Goal: Information Seeking & Learning: Find specific fact

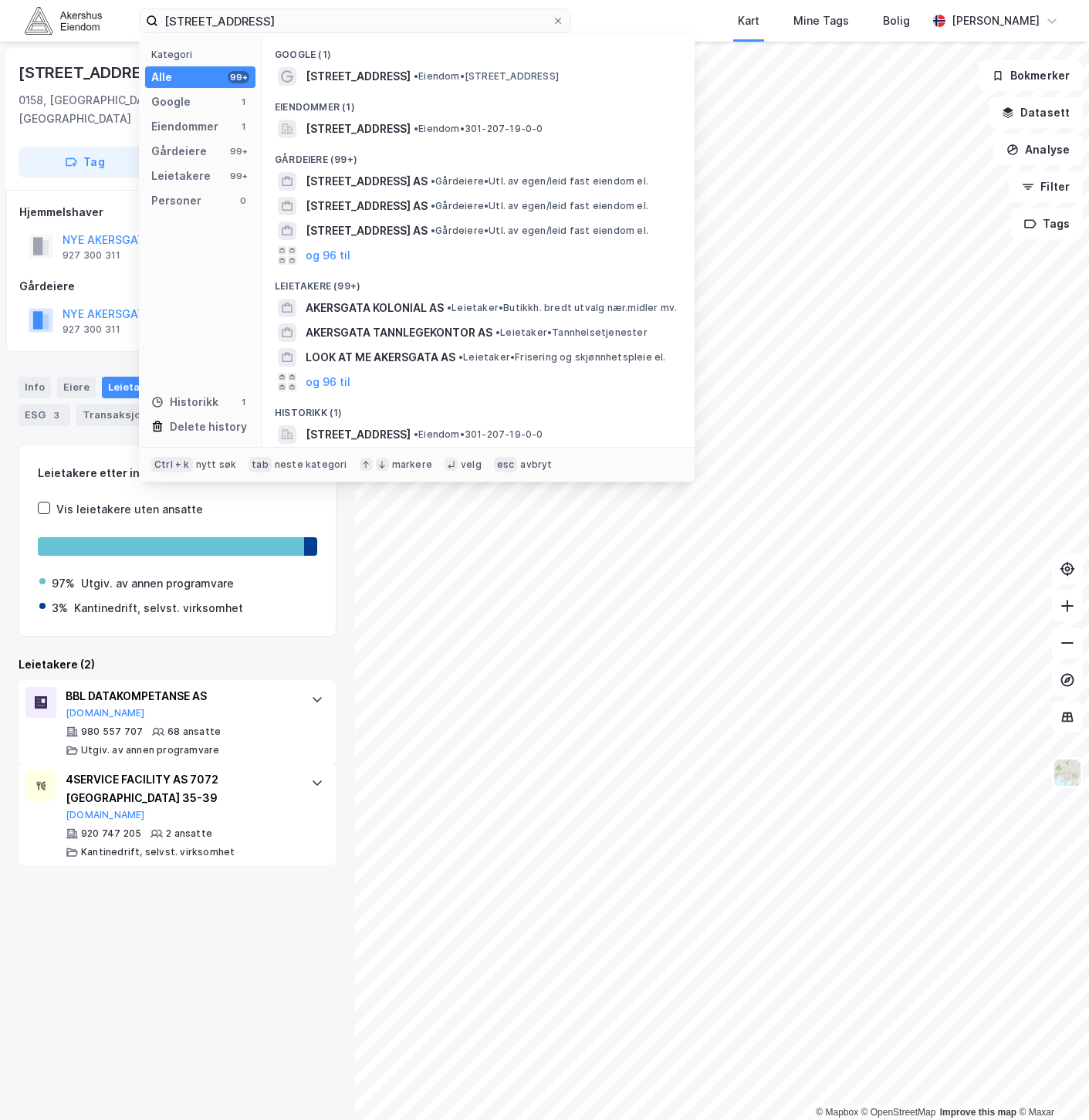
click at [272, 23] on input "[STREET_ADDRESS]" at bounding box center [355, 20] width 394 height 23
click at [272, 22] on input "[STREET_ADDRESS]" at bounding box center [355, 20] width 394 height 23
click at [275, 19] on input "[STREET_ADDRESS]" at bounding box center [355, 20] width 394 height 23
click at [278, 16] on input "[STREET_ADDRESS]" at bounding box center [355, 20] width 394 height 23
click at [279, 15] on input "[STREET_ADDRESS]" at bounding box center [355, 20] width 394 height 23
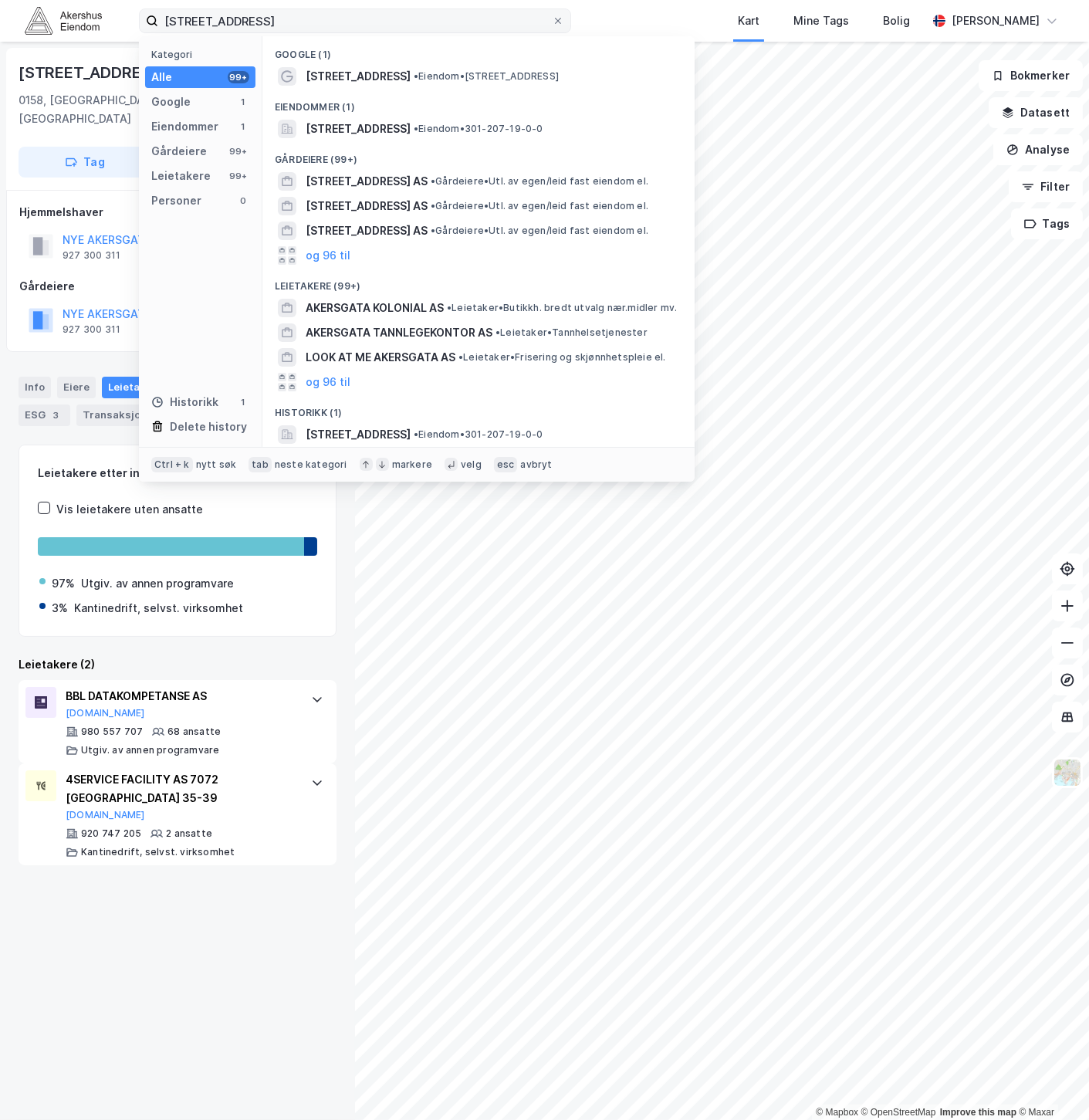
click at [279, 15] on input "[STREET_ADDRESS]" at bounding box center [355, 20] width 394 height 23
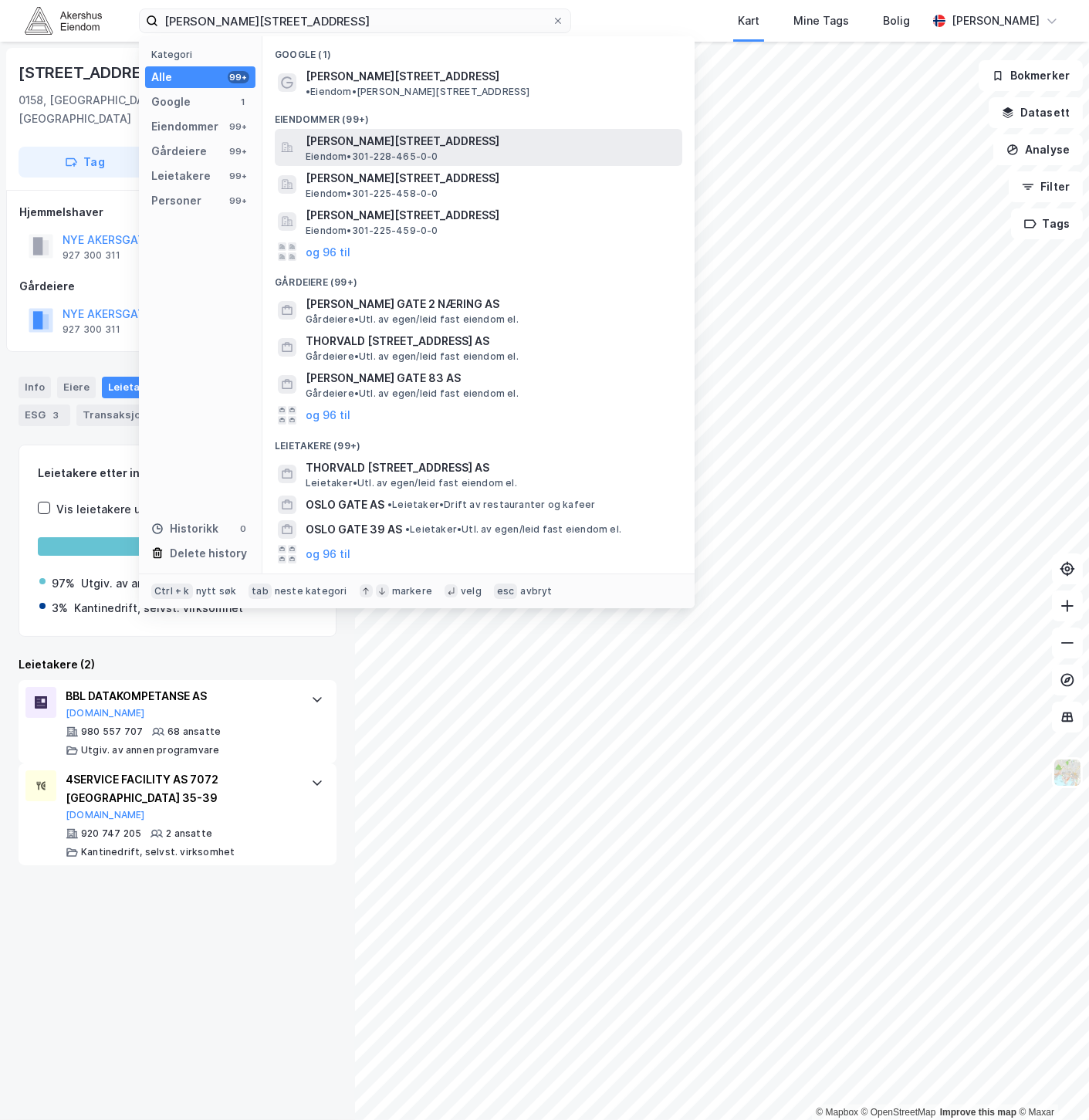
click at [507, 137] on div "[PERSON_NAME][STREET_ADDRESS] Eiendom • 301-228-465-0-0" at bounding box center [493, 147] width 374 height 31
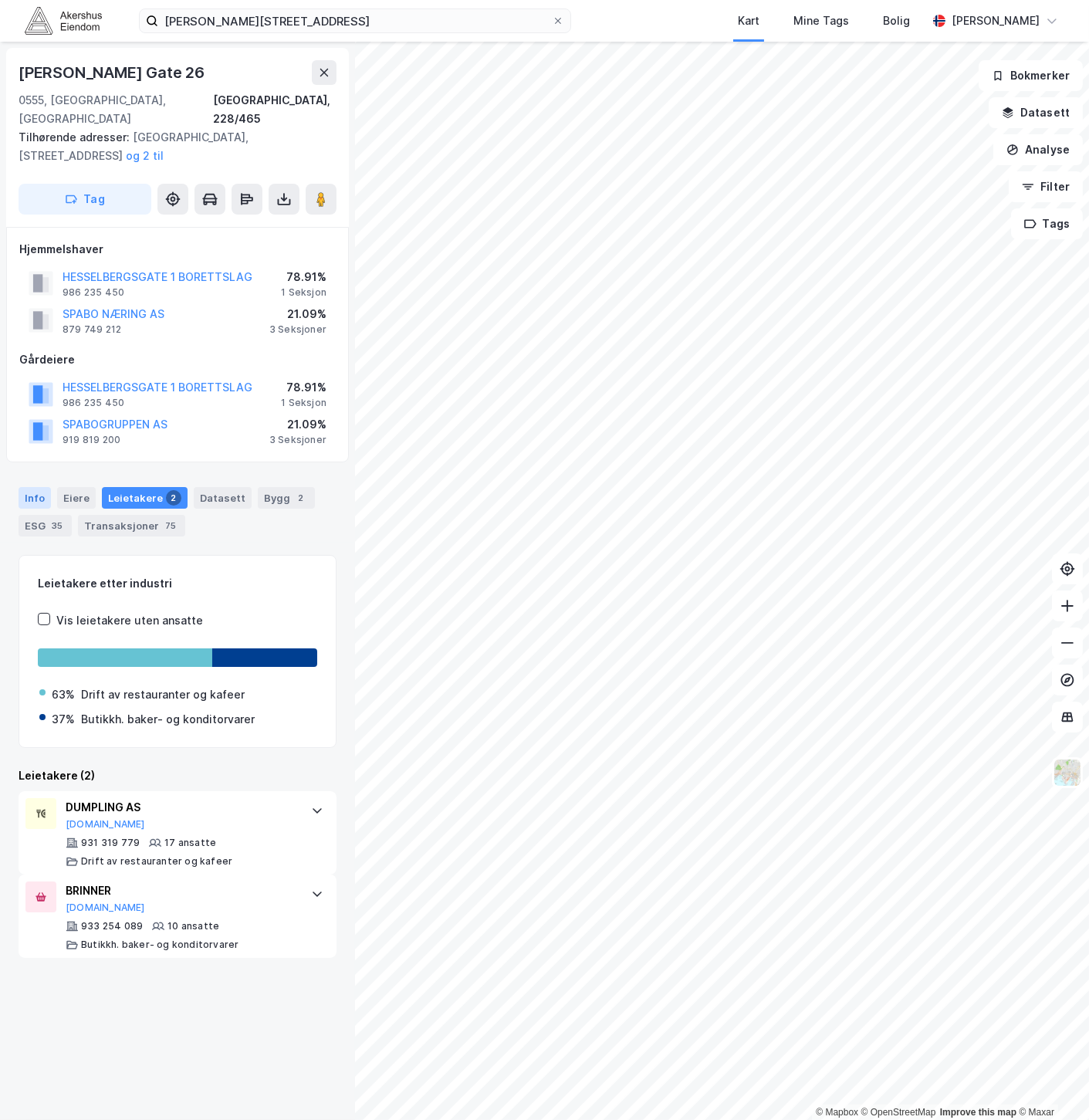
click at [29, 487] on div "Info" at bounding box center [35, 498] width 32 height 22
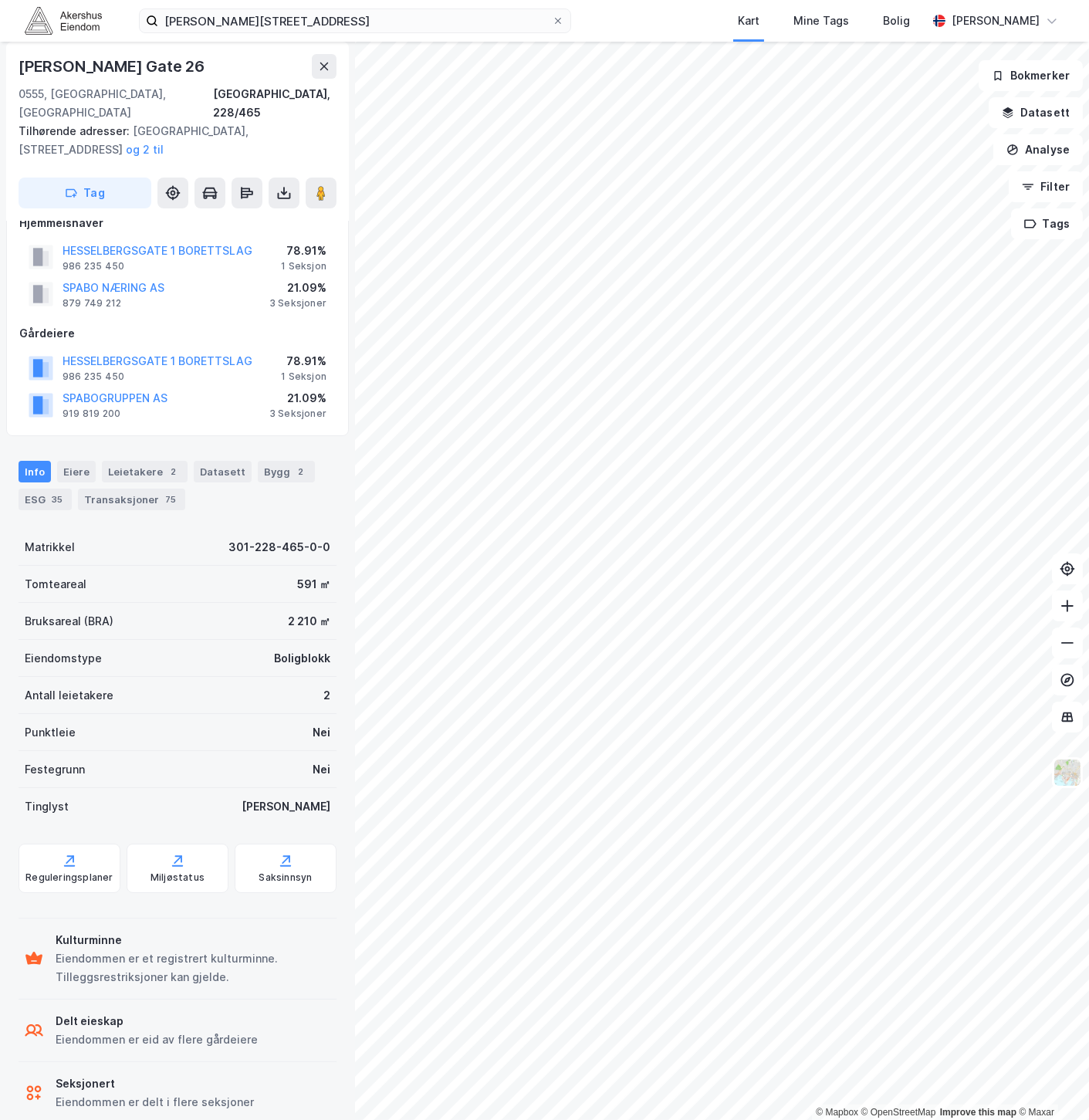
scroll to position [36, 0]
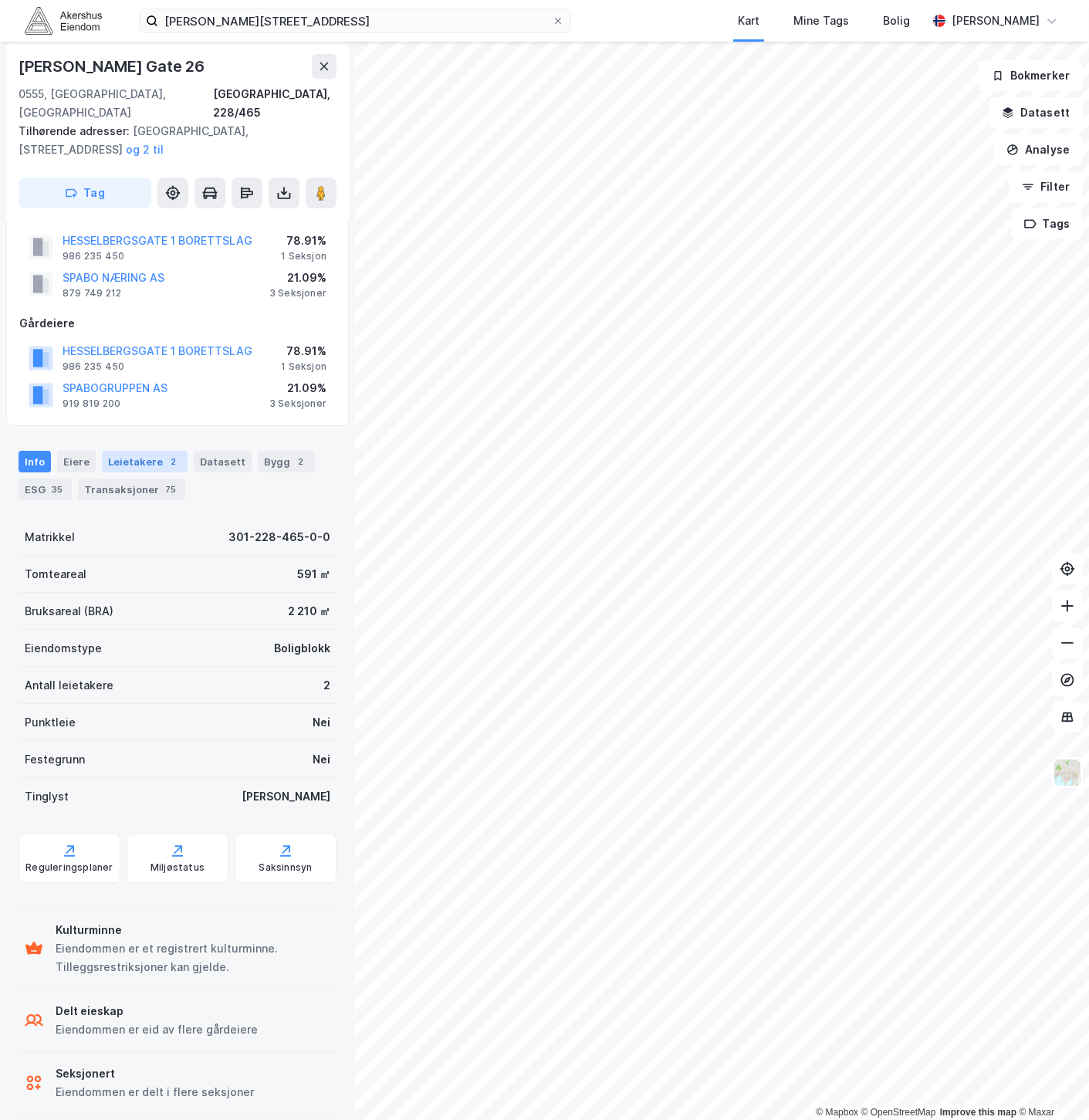
click at [152, 451] on div "Leietakere 2" at bounding box center [145, 462] width 86 height 22
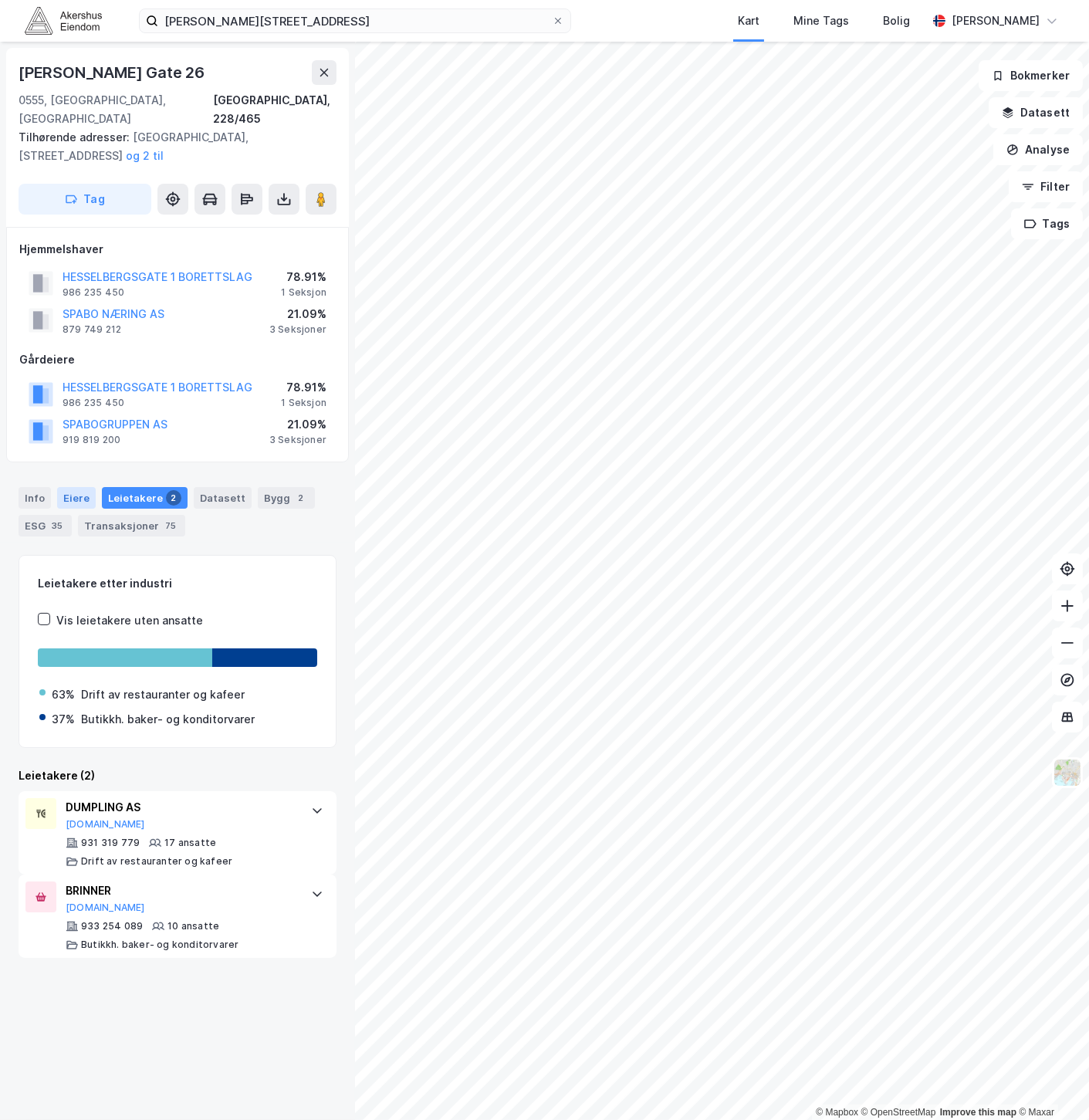
click at [78, 487] on div "Eiere" at bounding box center [76, 498] width 39 height 22
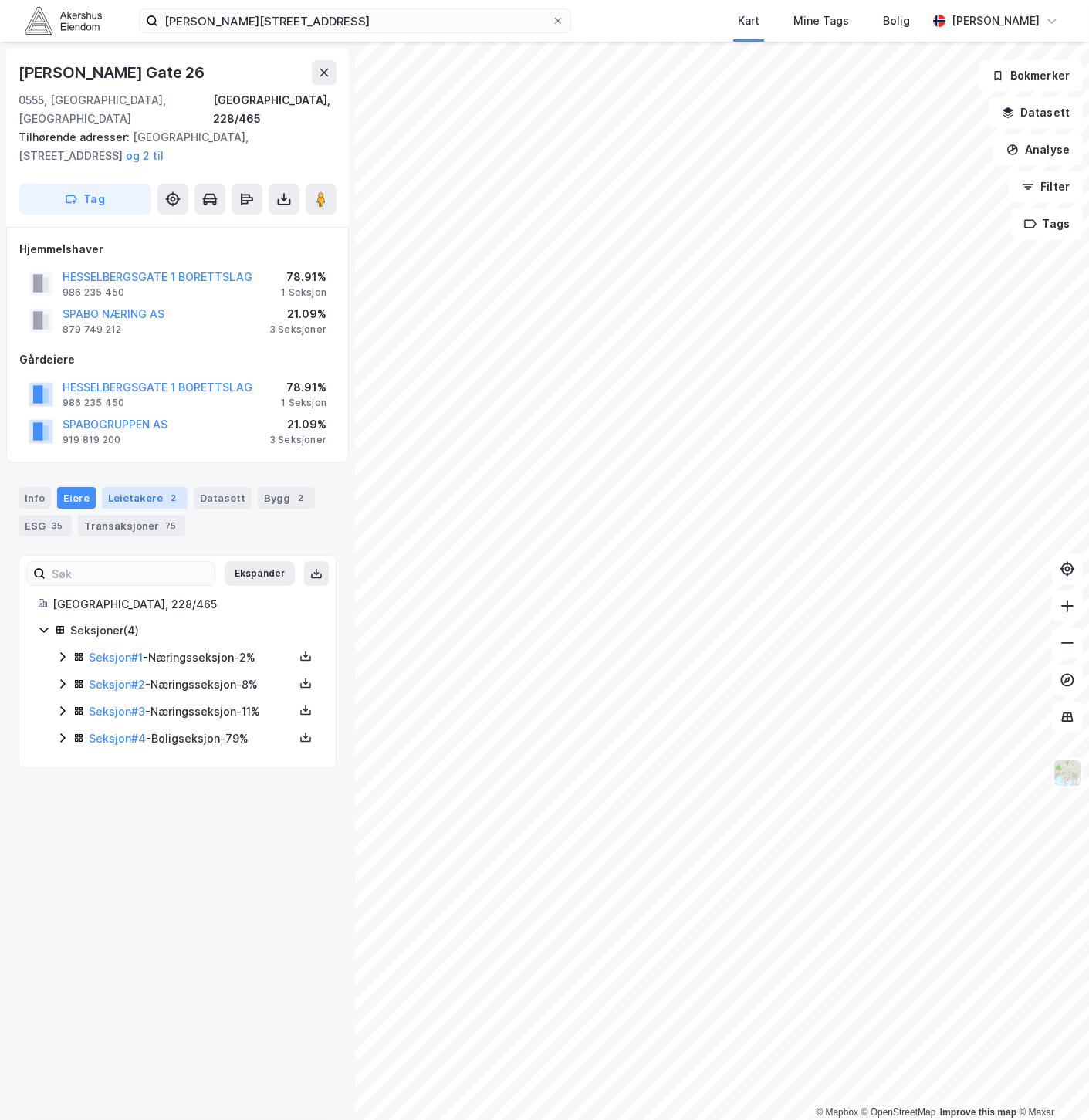
click at [139, 487] on div "Leietakere 2" at bounding box center [145, 498] width 86 height 22
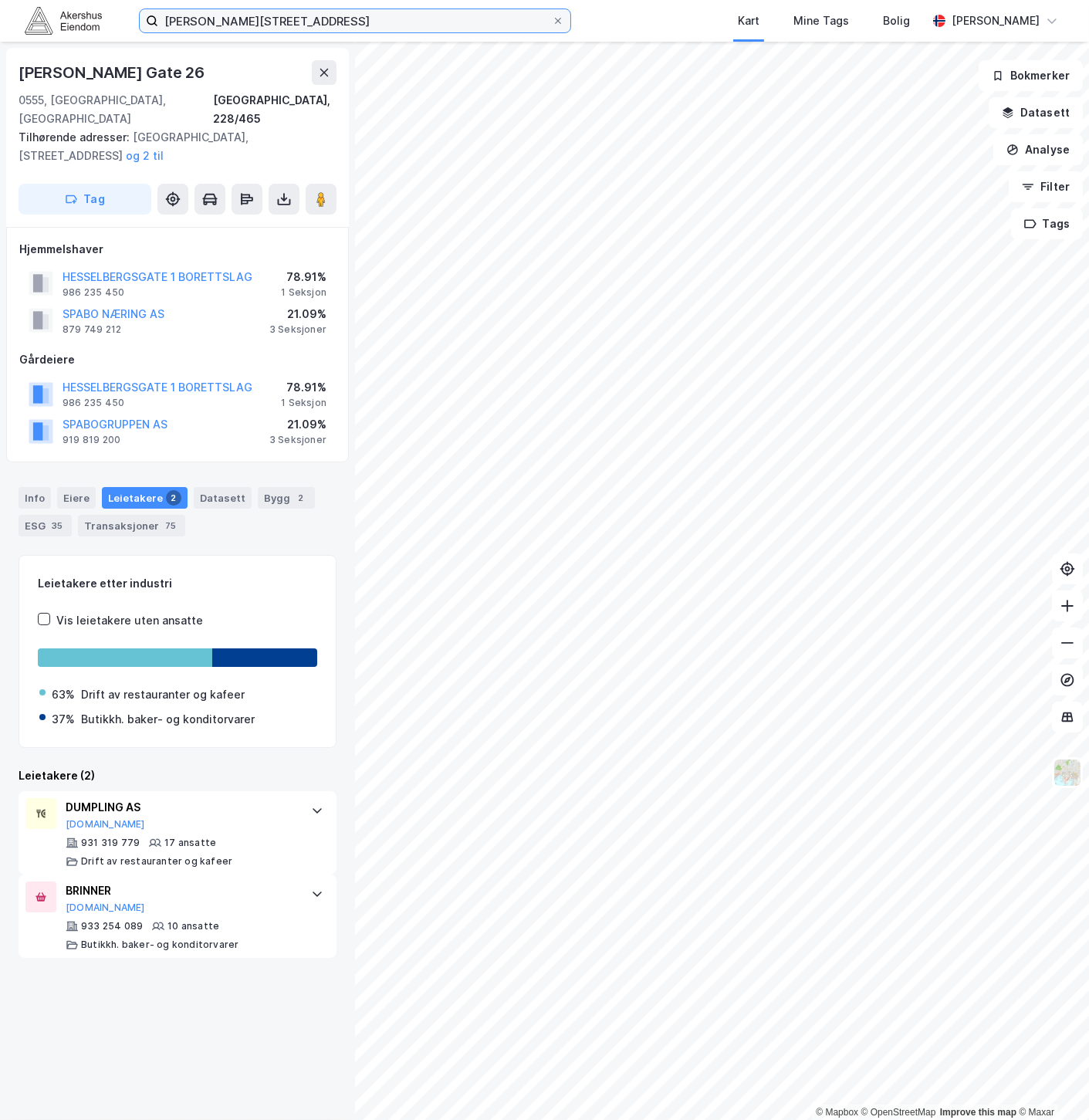
click at [352, 19] on input "[PERSON_NAME][STREET_ADDRESS]" at bounding box center [355, 20] width 394 height 23
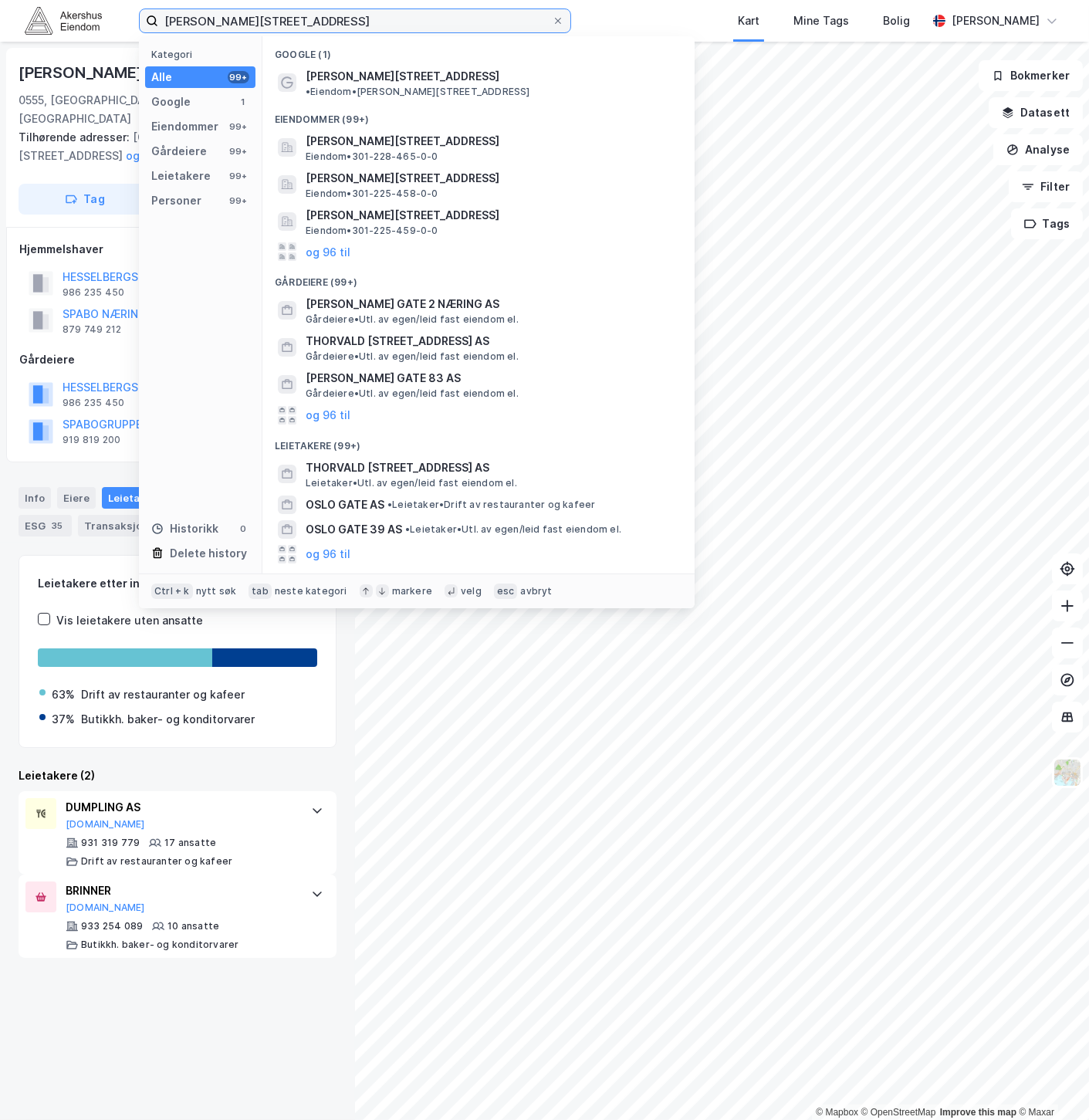
click at [352, 17] on input "[PERSON_NAME][STREET_ADDRESS]" at bounding box center [355, 20] width 394 height 23
click at [350, 17] on input "[PERSON_NAME][STREET_ADDRESS]" at bounding box center [355, 20] width 394 height 23
click at [350, 16] on input "[PERSON_NAME][STREET_ADDRESS]" at bounding box center [355, 20] width 394 height 23
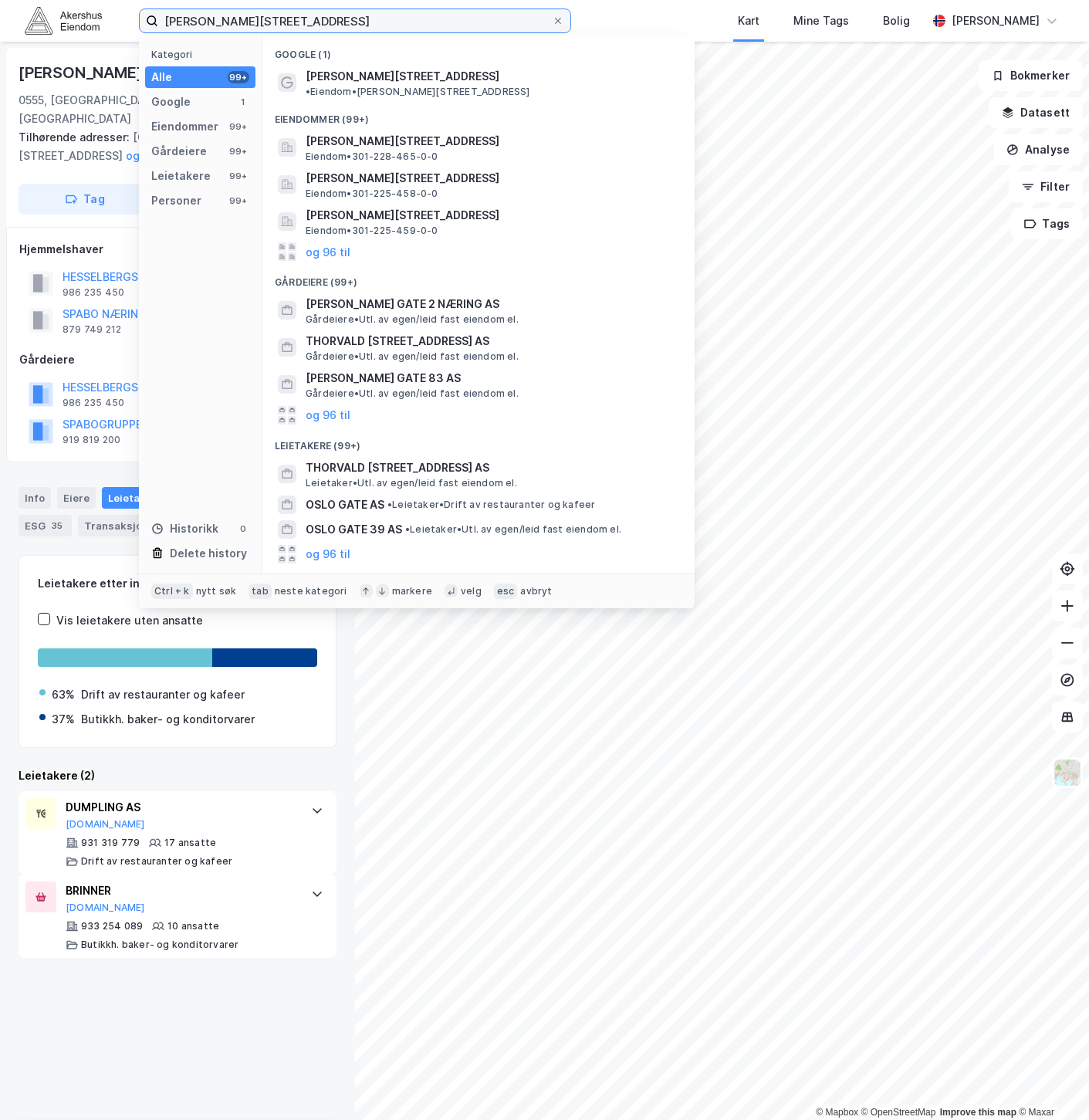
paste input "Gladengveien 1, 0661"
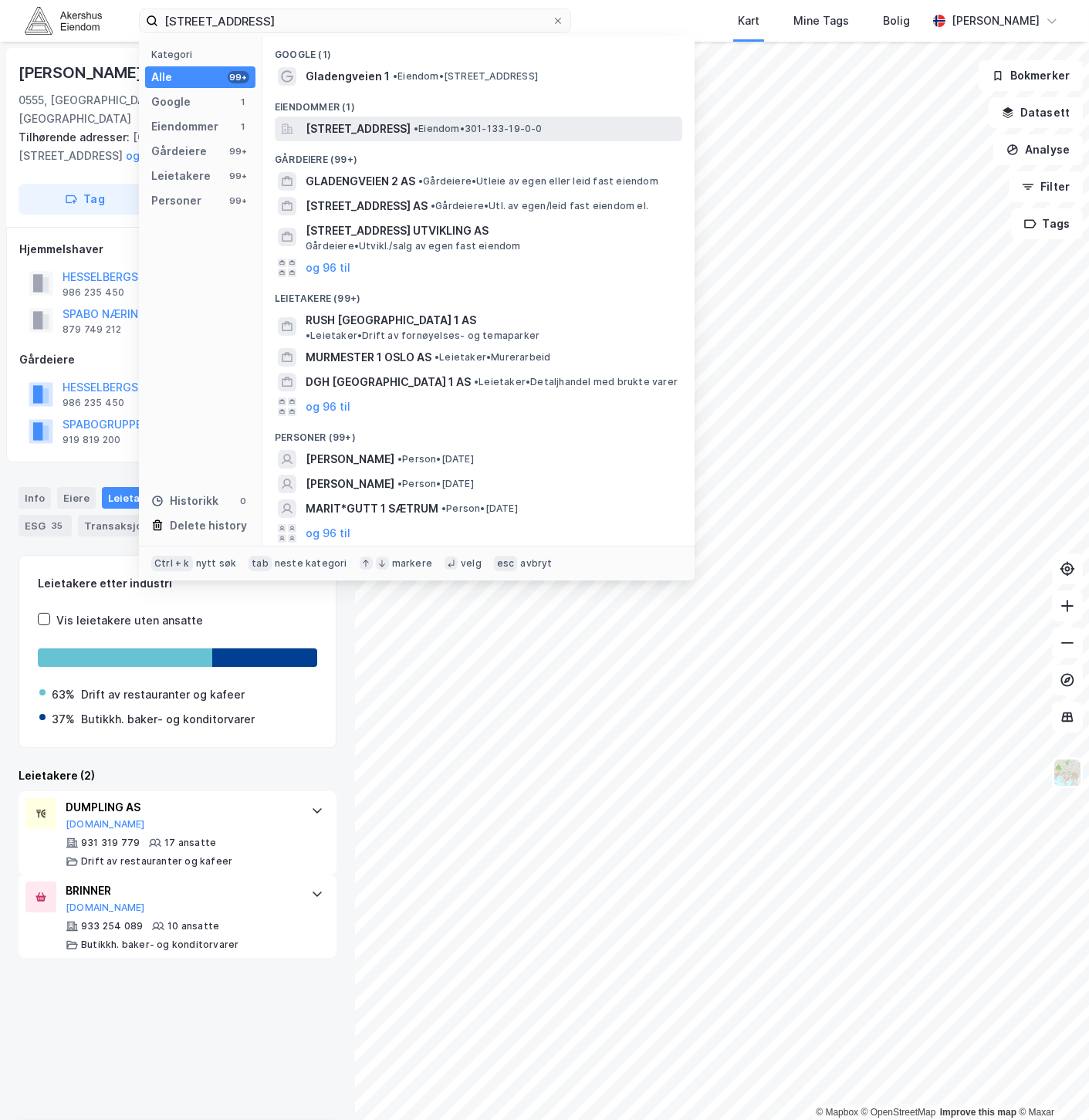
click at [407, 129] on span "[STREET_ADDRESS]" at bounding box center [358, 129] width 105 height 19
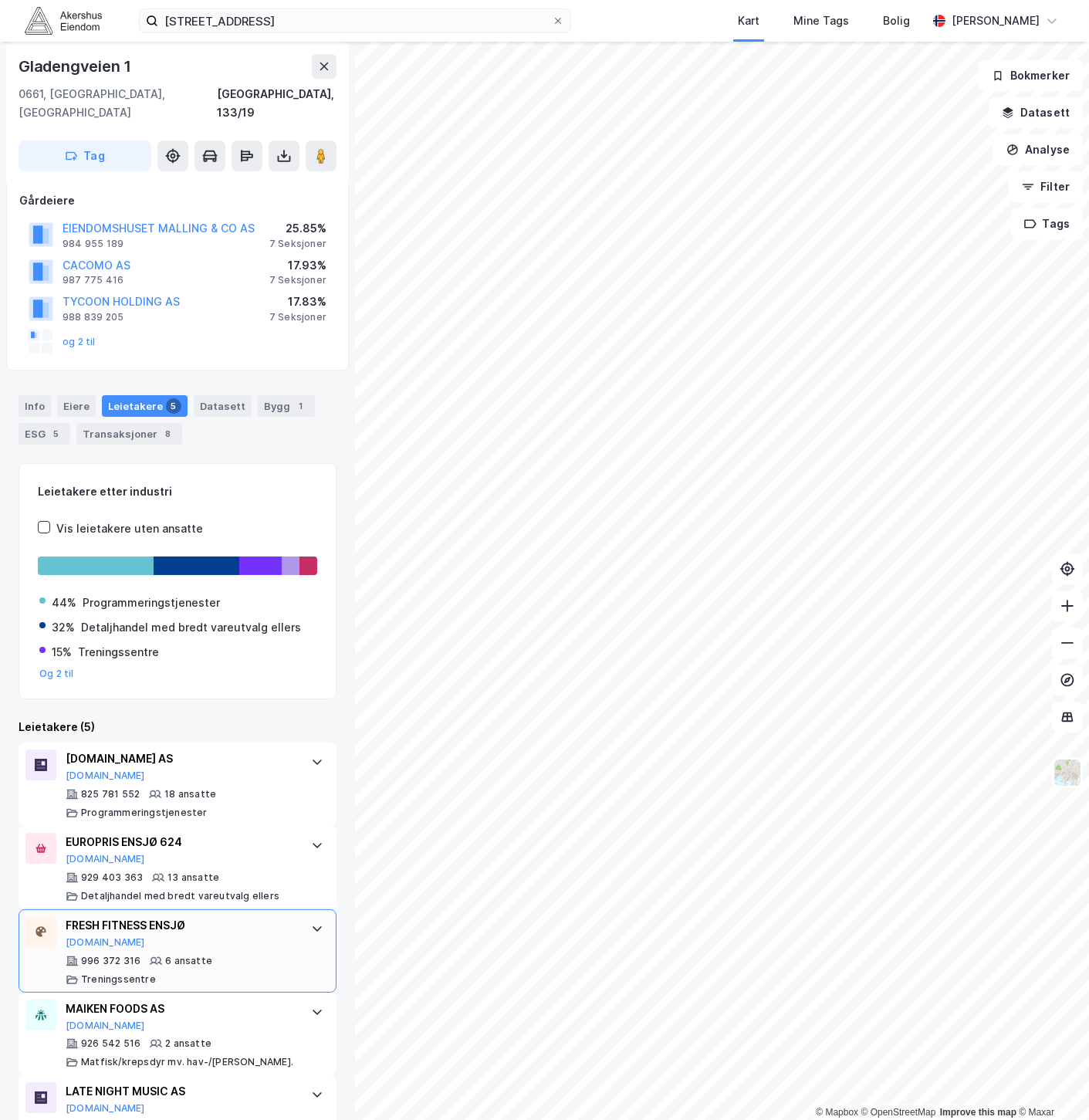
scroll to position [125, 0]
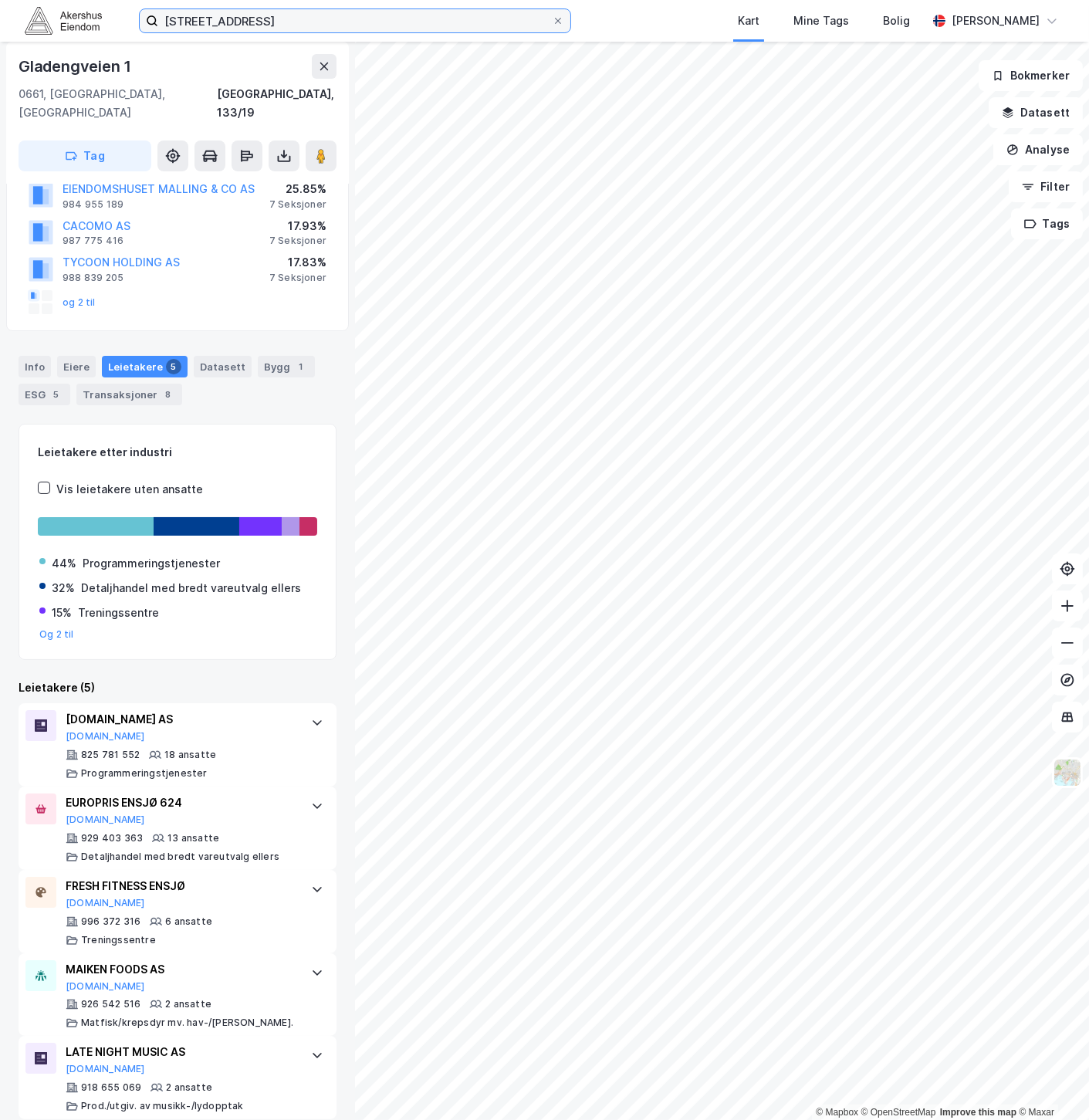
click at [332, 12] on input "[STREET_ADDRESS]" at bounding box center [355, 20] width 394 height 23
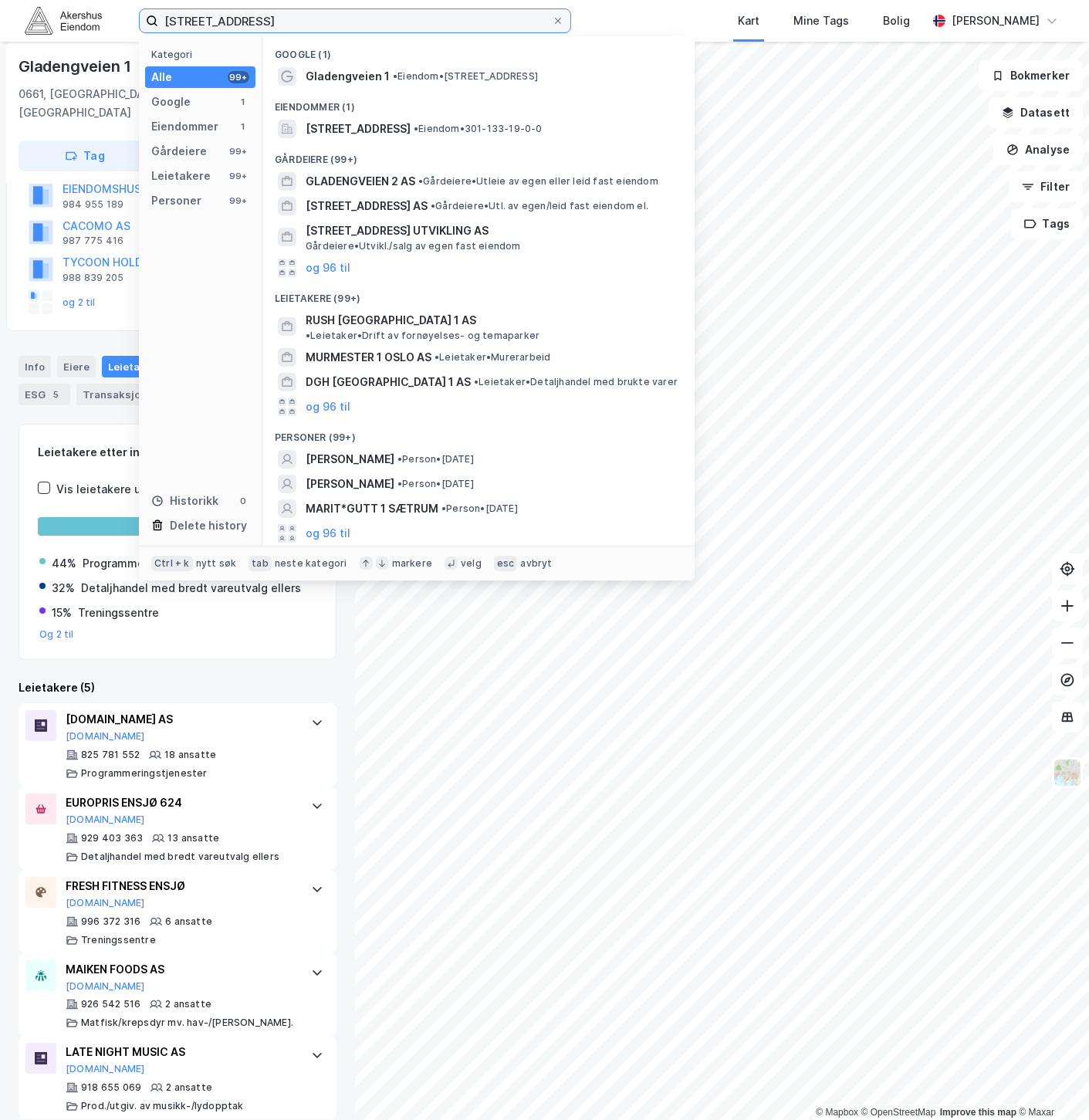
click at [332, 12] on input "[STREET_ADDRESS]" at bounding box center [355, 20] width 394 height 23
paste input "[STREET_ADDRESS]"
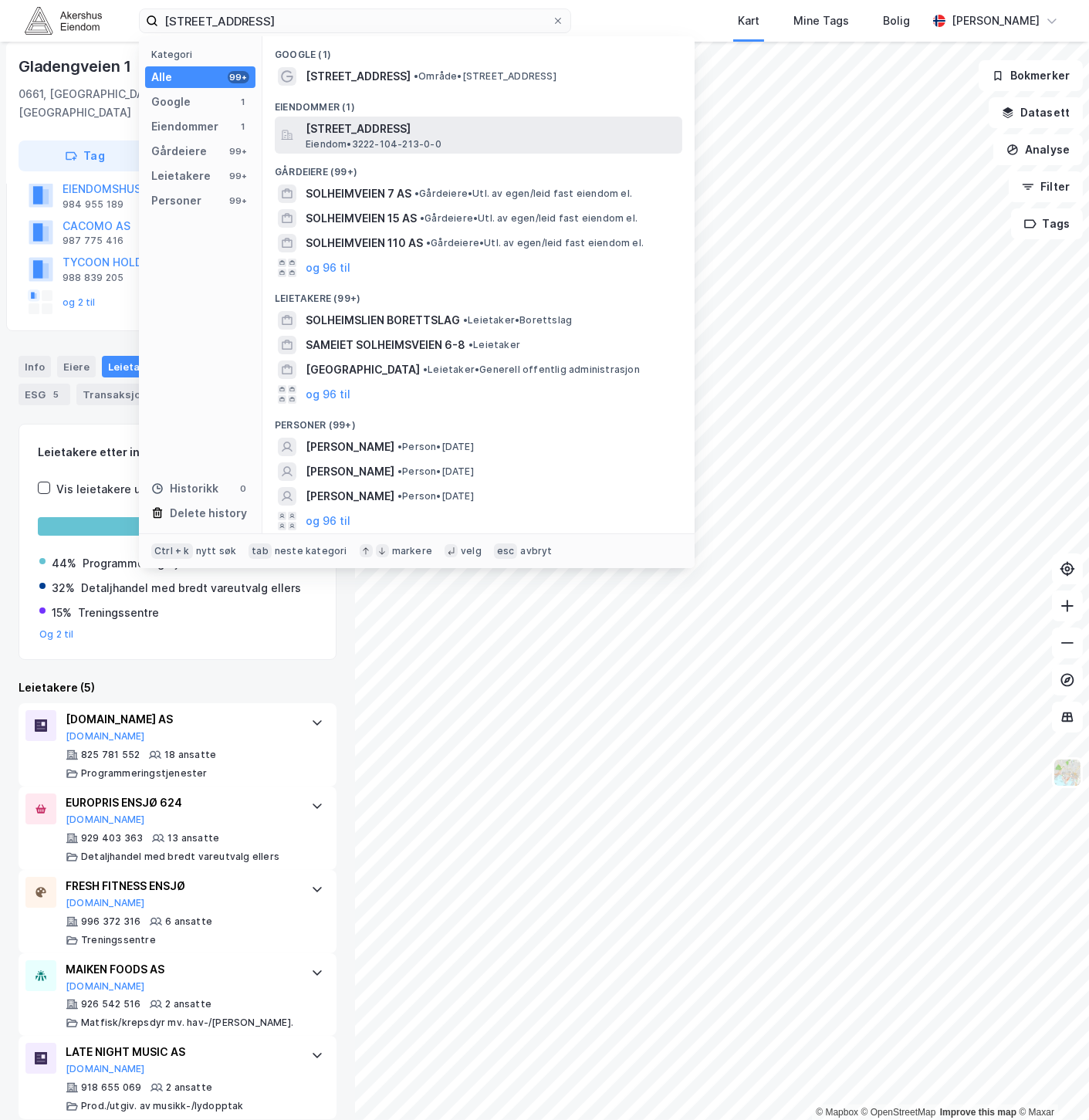
click at [496, 133] on span "[STREET_ADDRESS]" at bounding box center [491, 129] width 370 height 19
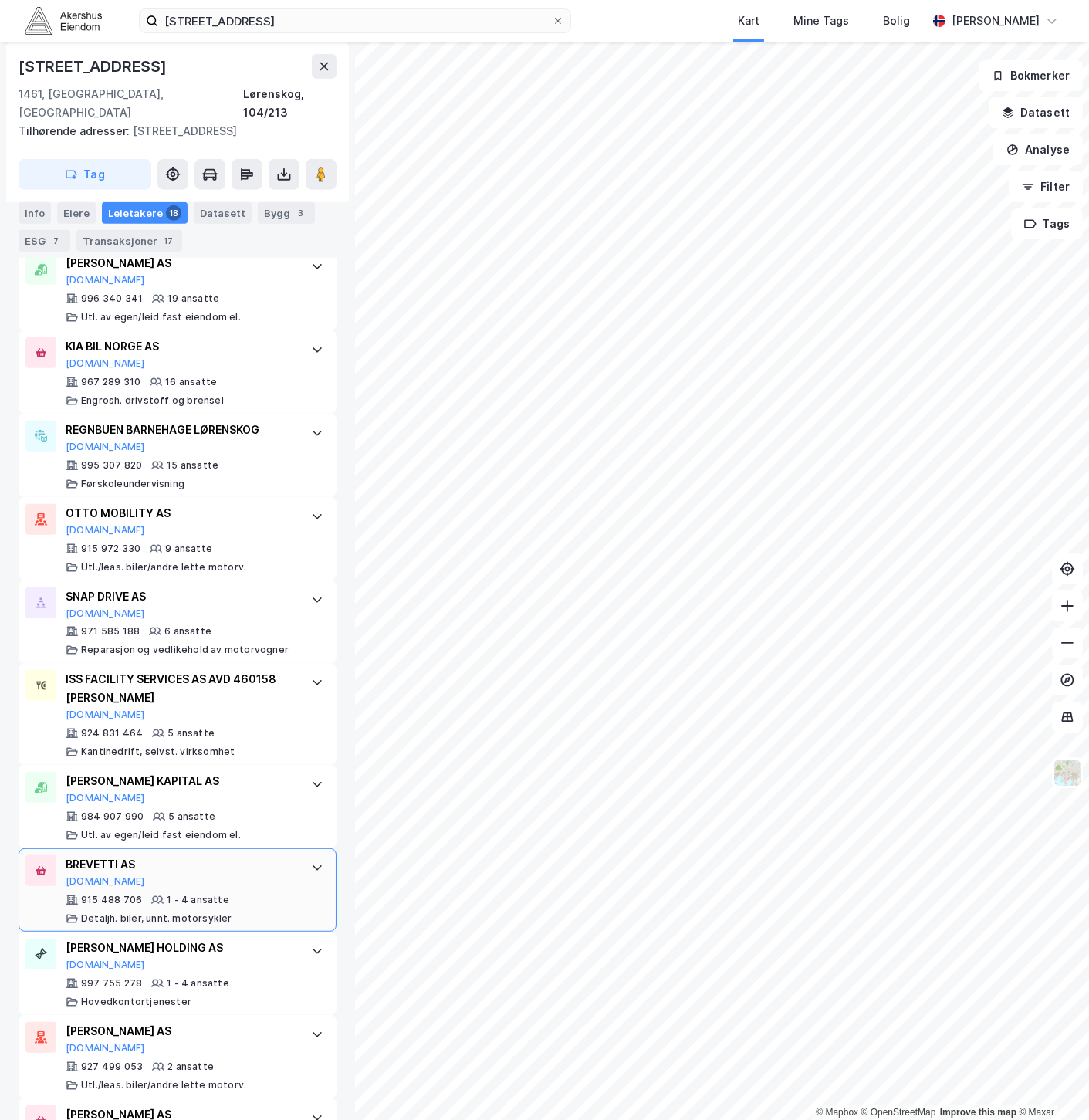
scroll to position [1246, 0]
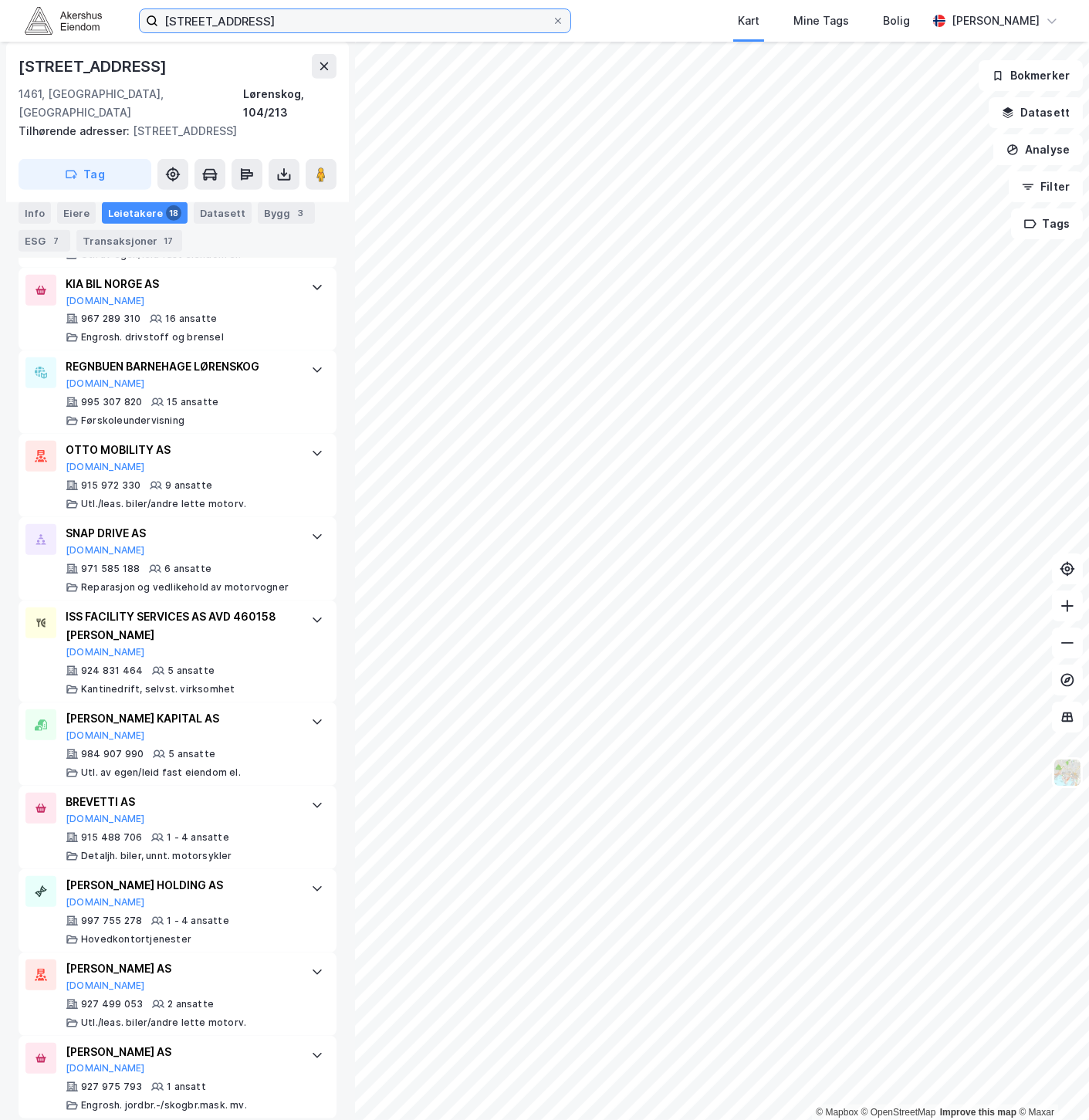
click at [320, 22] on input "[STREET_ADDRESS]" at bounding box center [355, 20] width 394 height 23
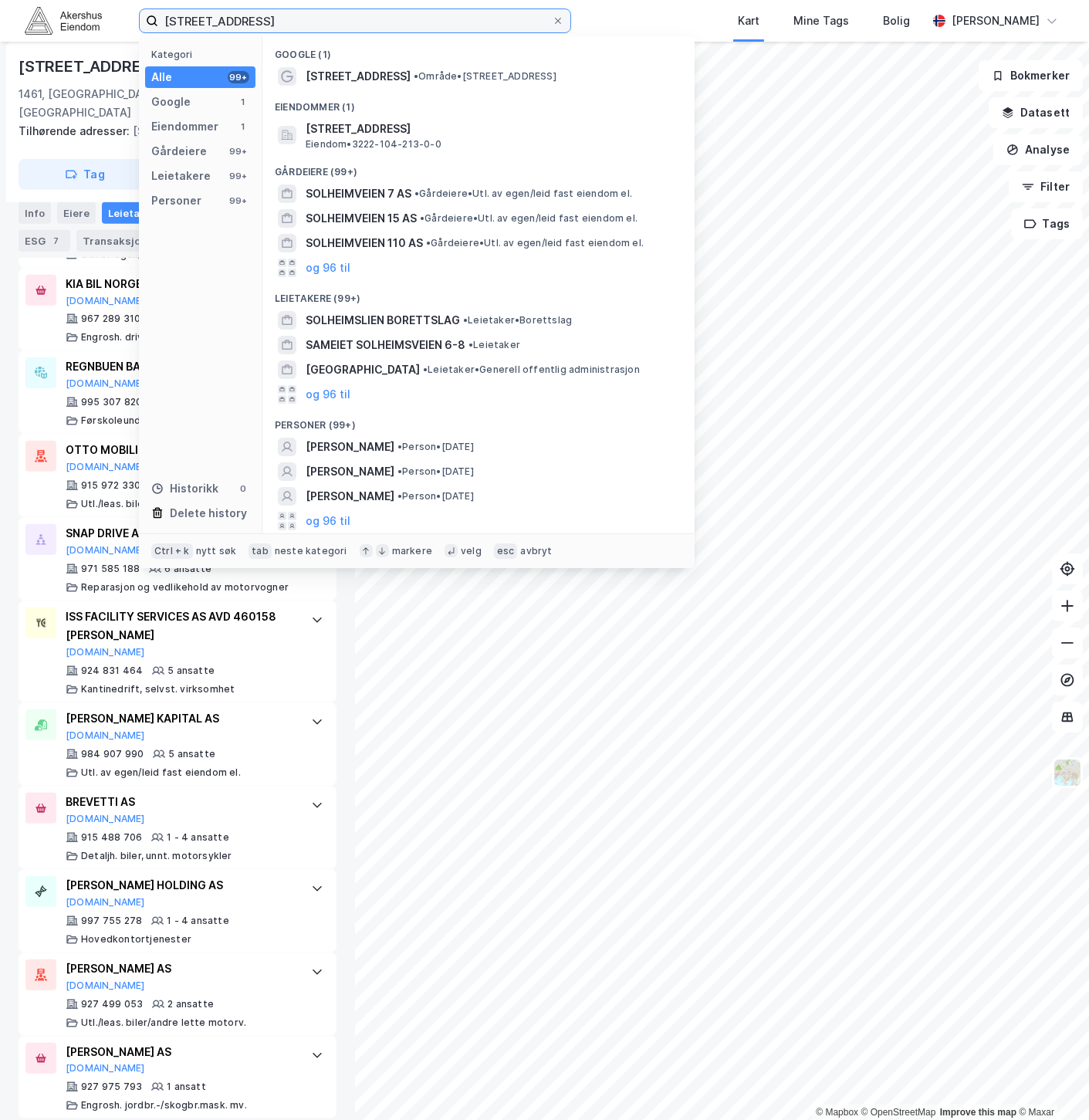
click at [320, 22] on input "[STREET_ADDRESS]" at bounding box center [355, 20] width 394 height 23
click at [320, 21] on input "[STREET_ADDRESS]" at bounding box center [355, 20] width 394 height 23
paste input "[STREET_ADDRESS]"
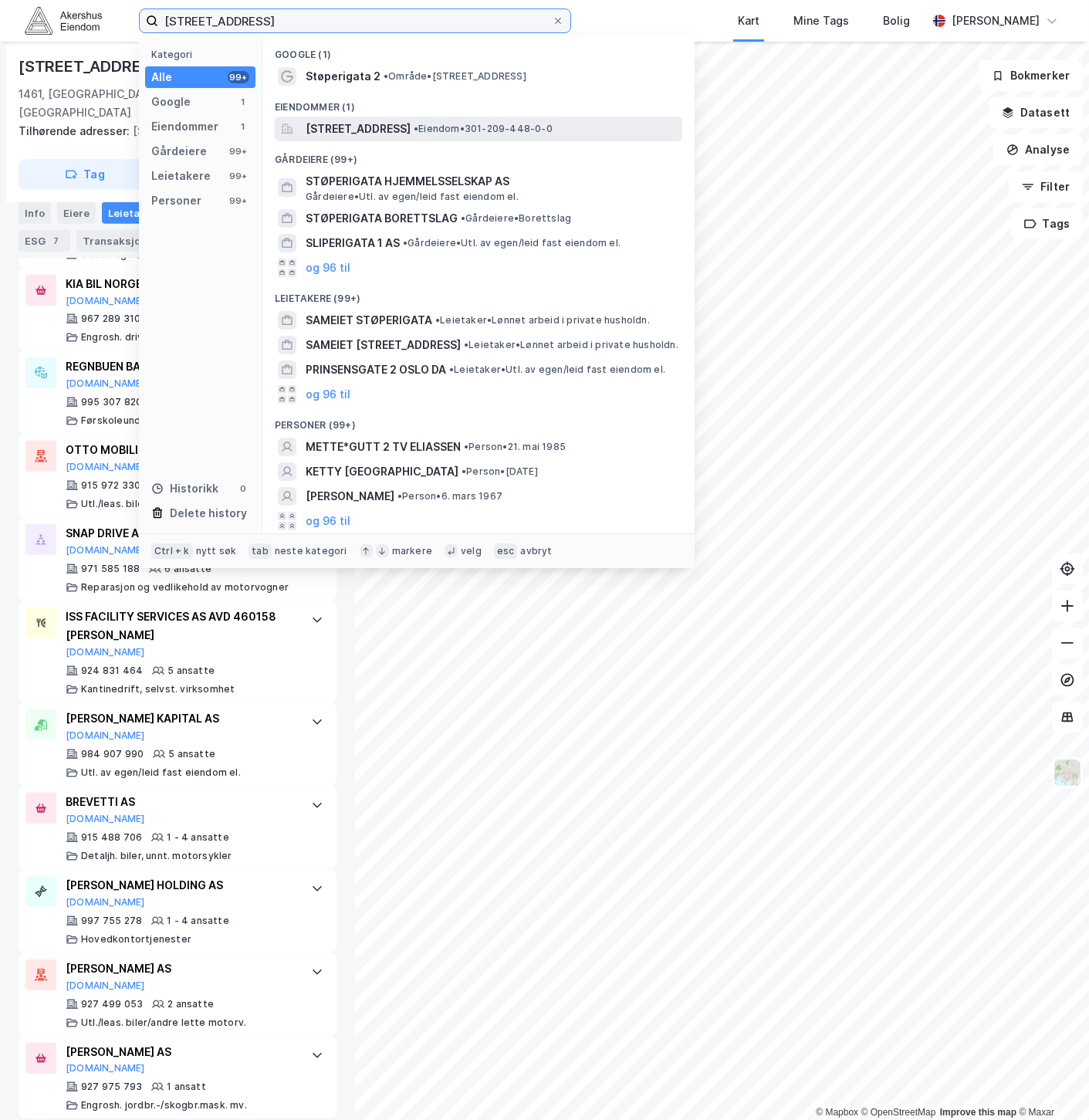
type input "[STREET_ADDRESS]"
click at [384, 134] on span "[STREET_ADDRESS]" at bounding box center [358, 129] width 105 height 19
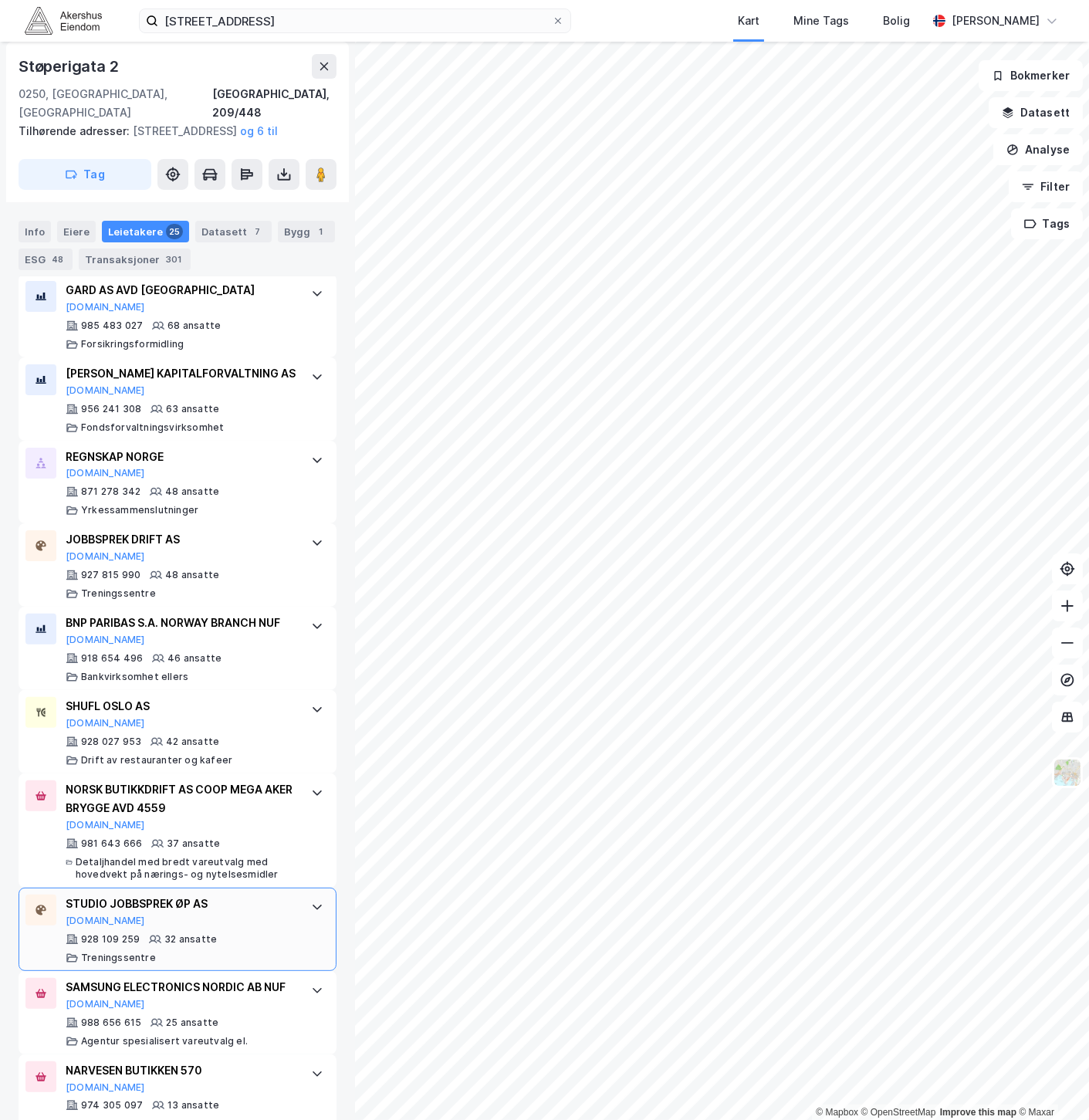
scroll to position [685, 0]
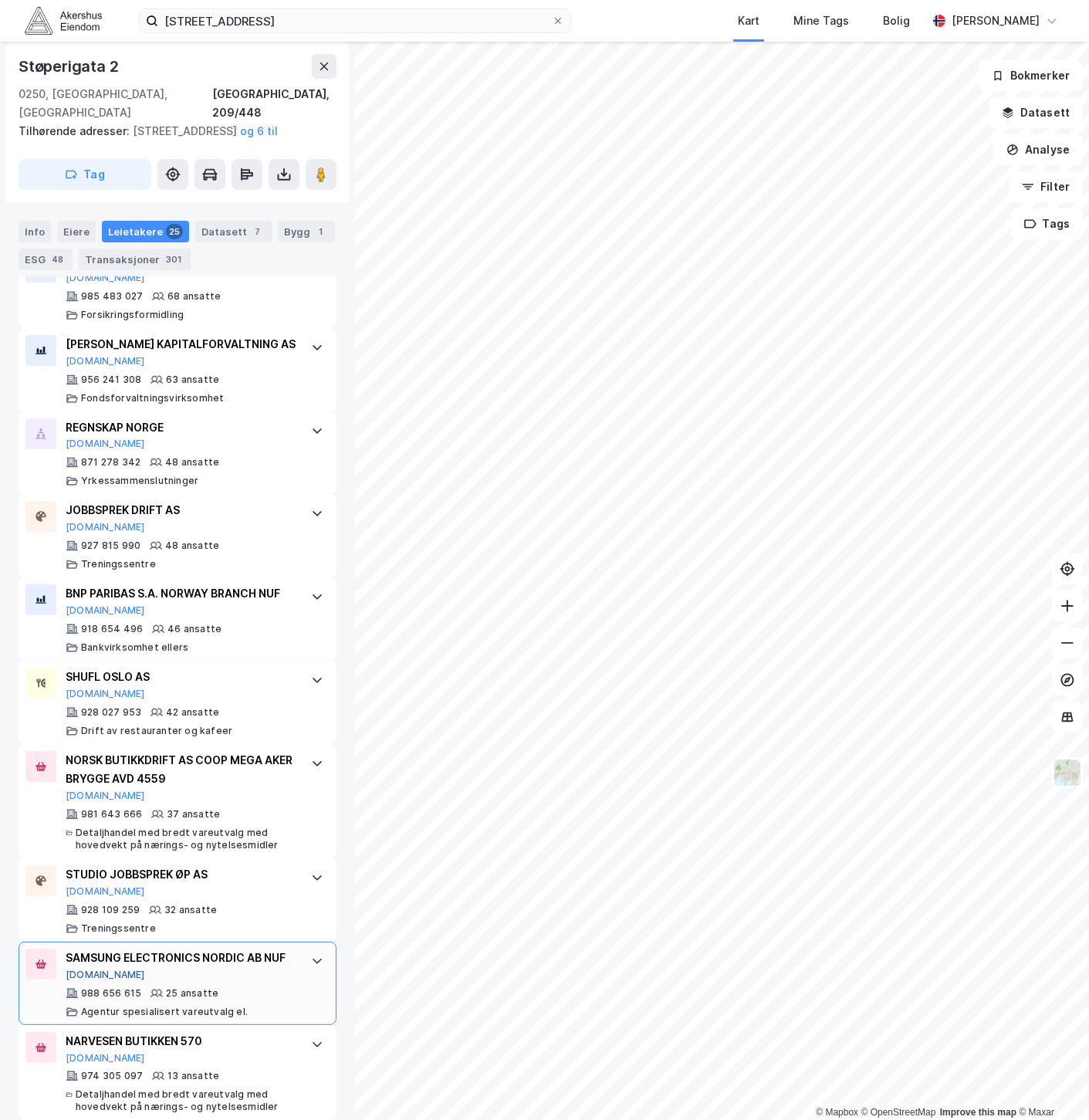
click at [85, 981] on button "[DOMAIN_NAME]" at bounding box center [105, 975] width 79 height 12
